Goal: Navigation & Orientation: Find specific page/section

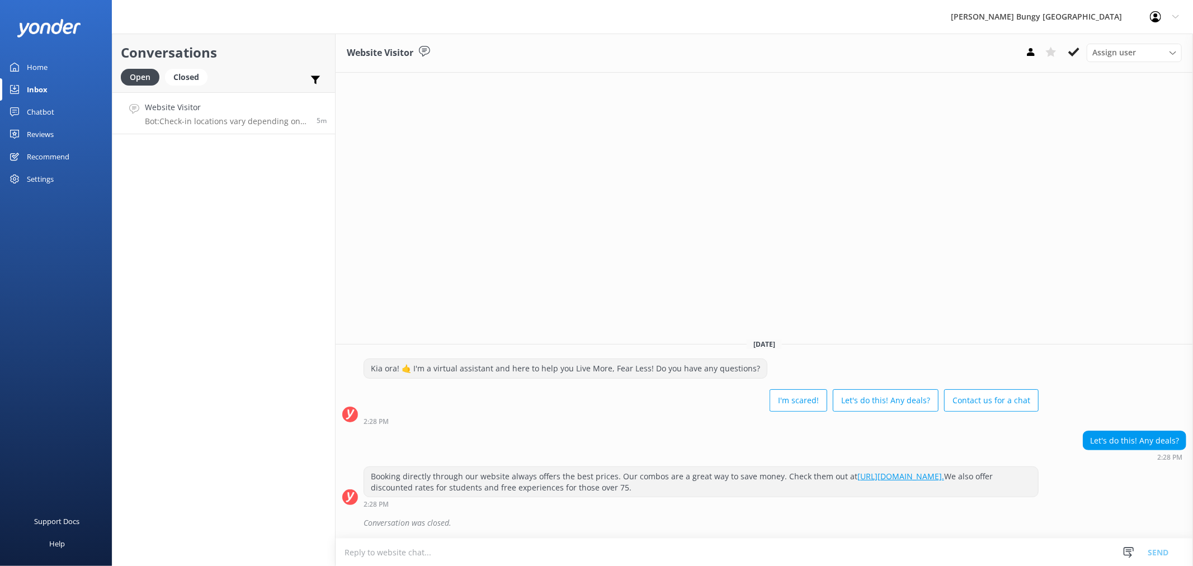
click at [264, 110] on h4 "Website Visitor" at bounding box center [226, 107] width 163 height 12
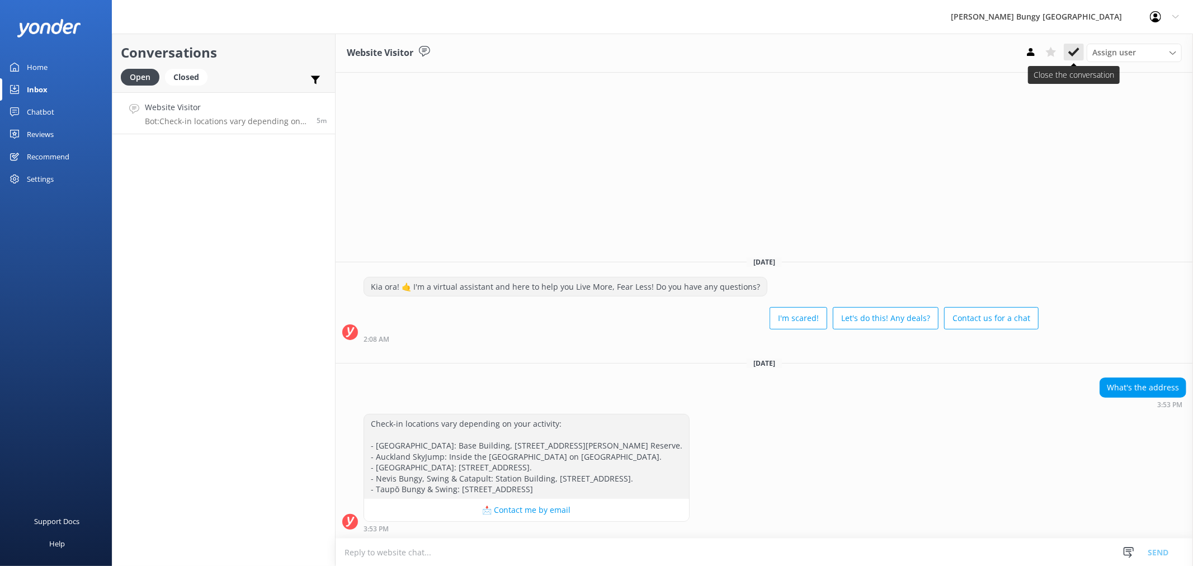
click at [1067, 52] on button at bounding box center [1073, 52] width 20 height 17
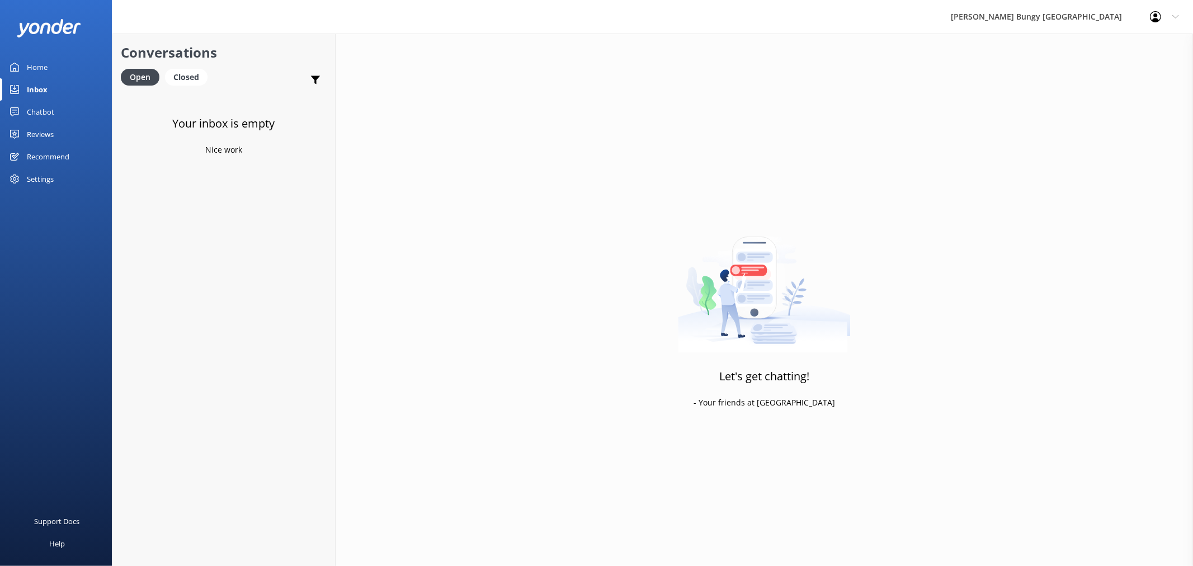
click at [71, 106] on link "Chatbot" at bounding box center [56, 112] width 112 height 22
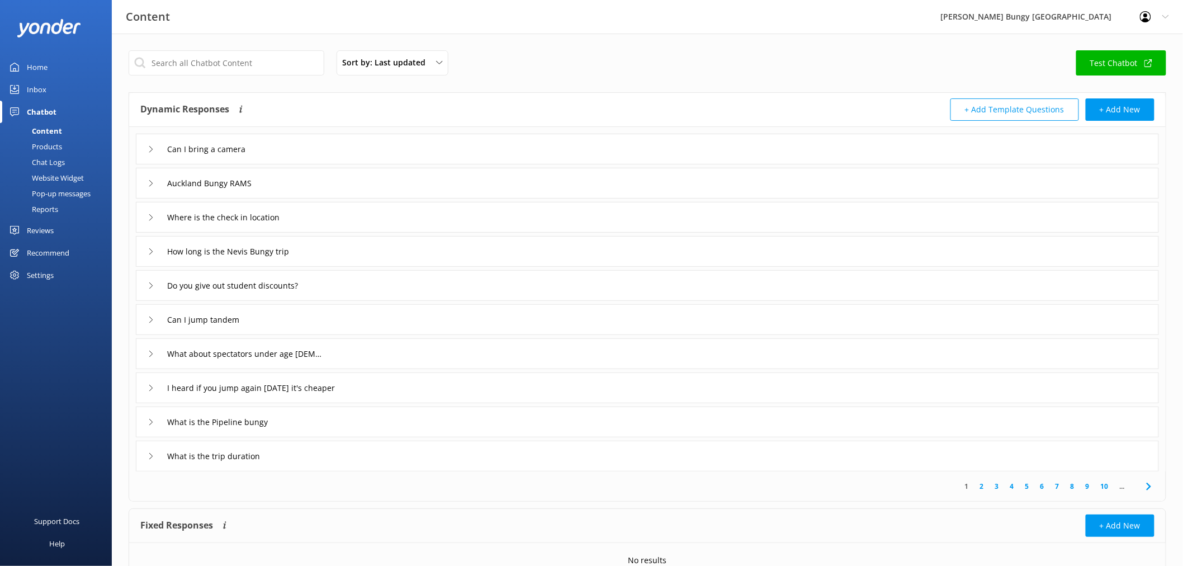
click at [53, 81] on link "Inbox" at bounding box center [56, 89] width 112 height 22
